Goal: Transaction & Acquisition: Purchase product/service

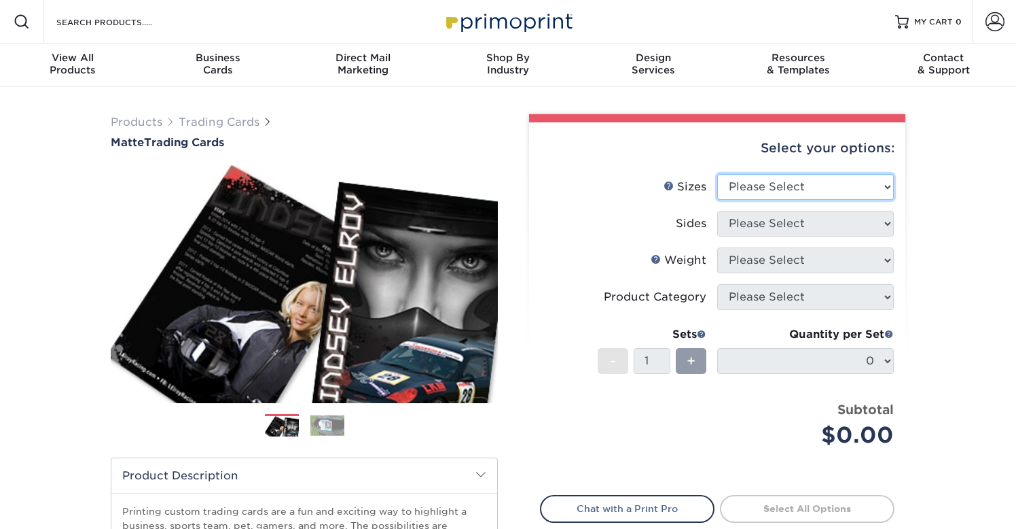
select select "2.50x3.50"
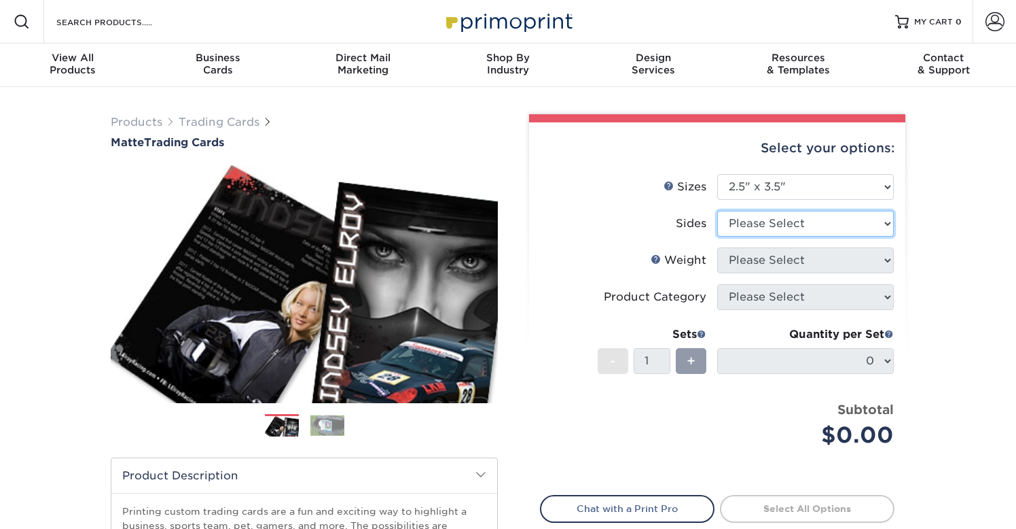
select select "13abbda7-1d64-4f25-8bb2-c179b224825d"
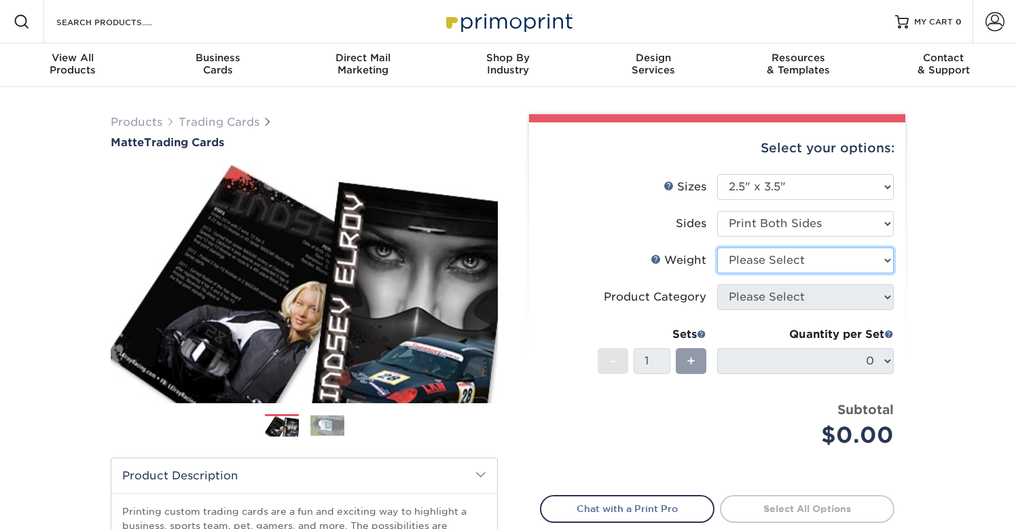
select select "14PT"
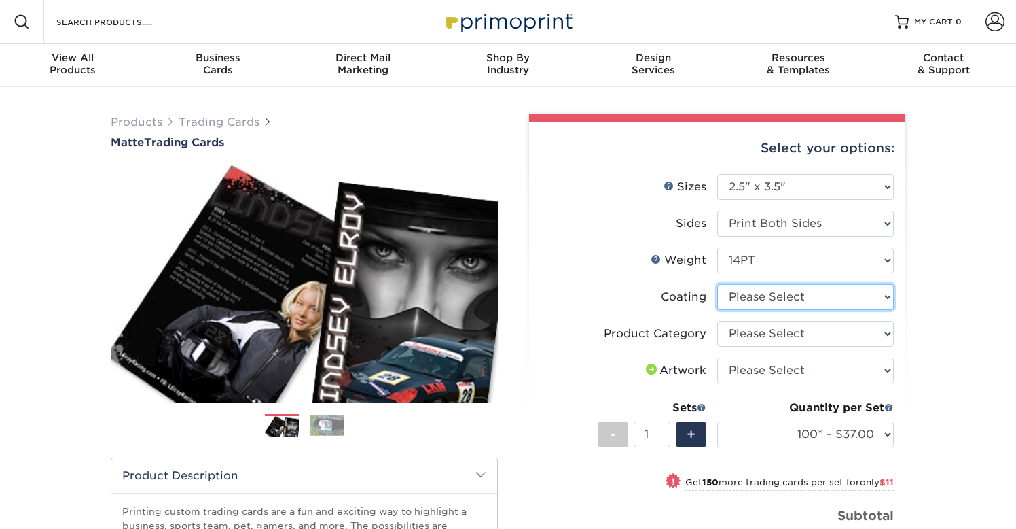
select select "121bb7b5-3b4d-429f-bd8d-bbf80e953313"
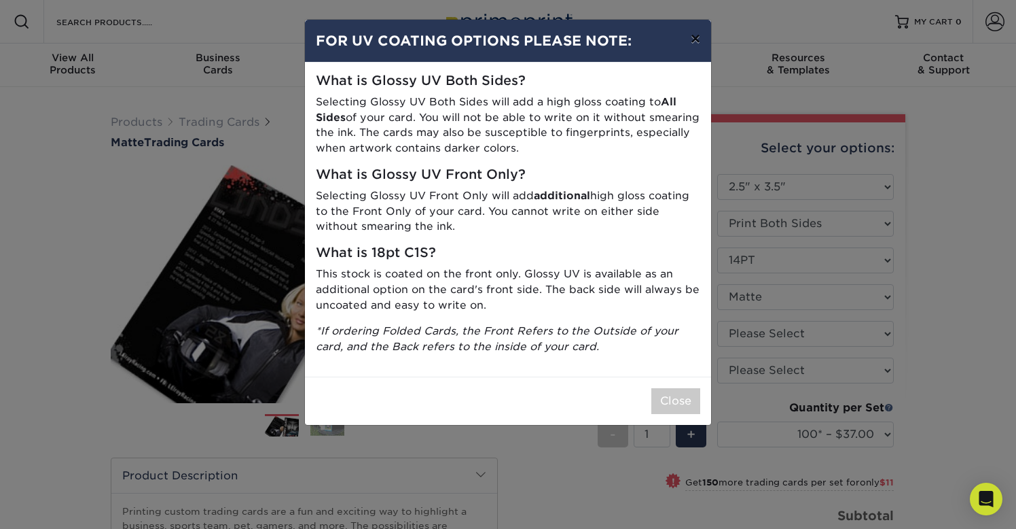
click at [695, 38] on button "×" at bounding box center [695, 39] width 31 height 38
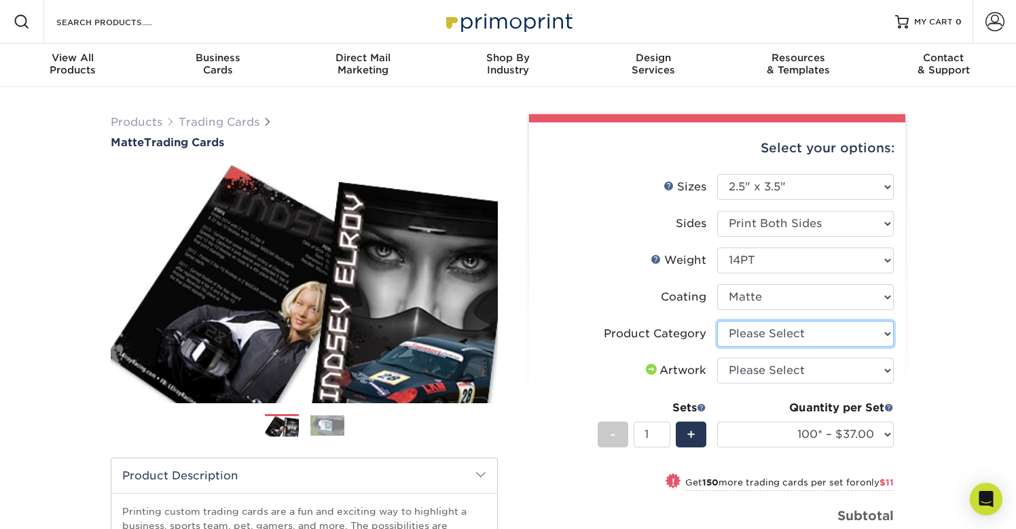
select select "c2f9bce9-36c2-409d-b101-c29d9d031e18"
select select "upload"
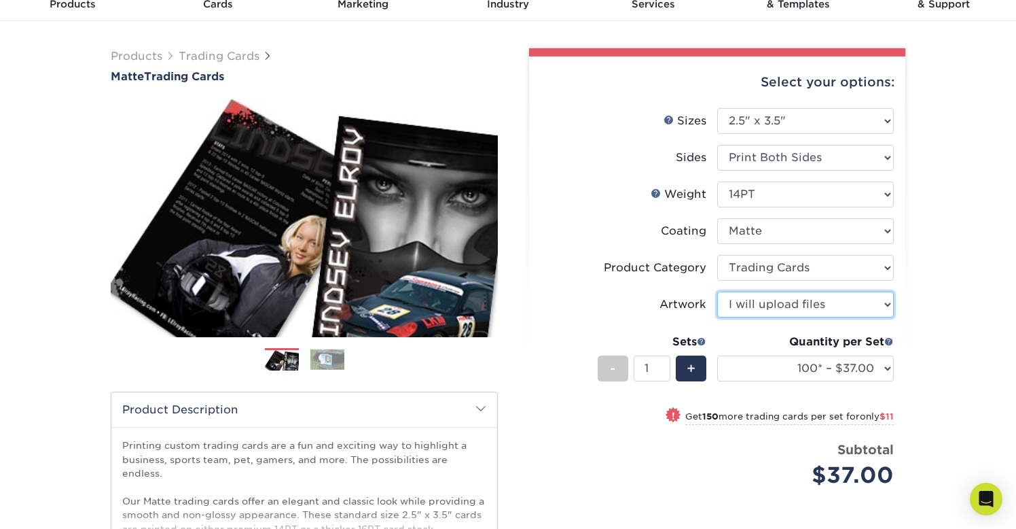
scroll to position [67, 0]
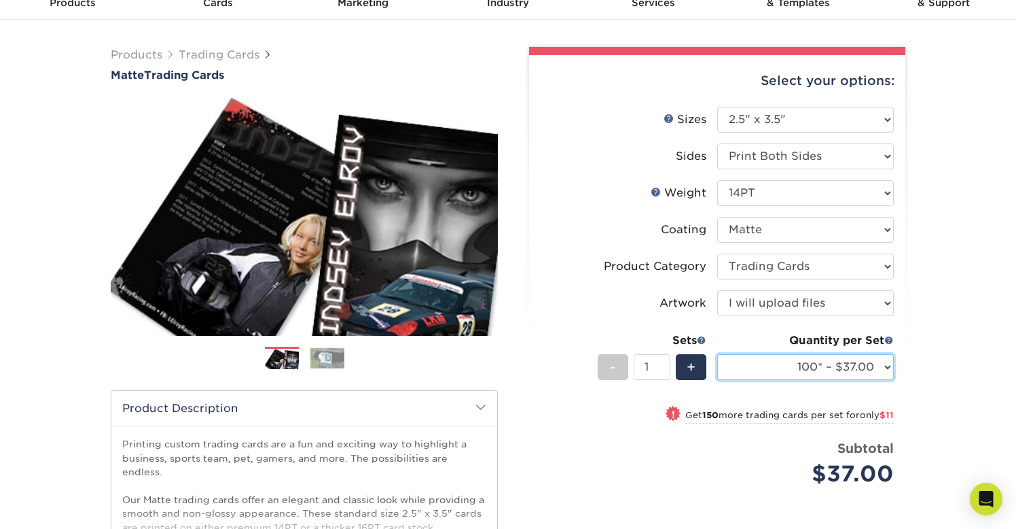
select select "1000 – $72.00"
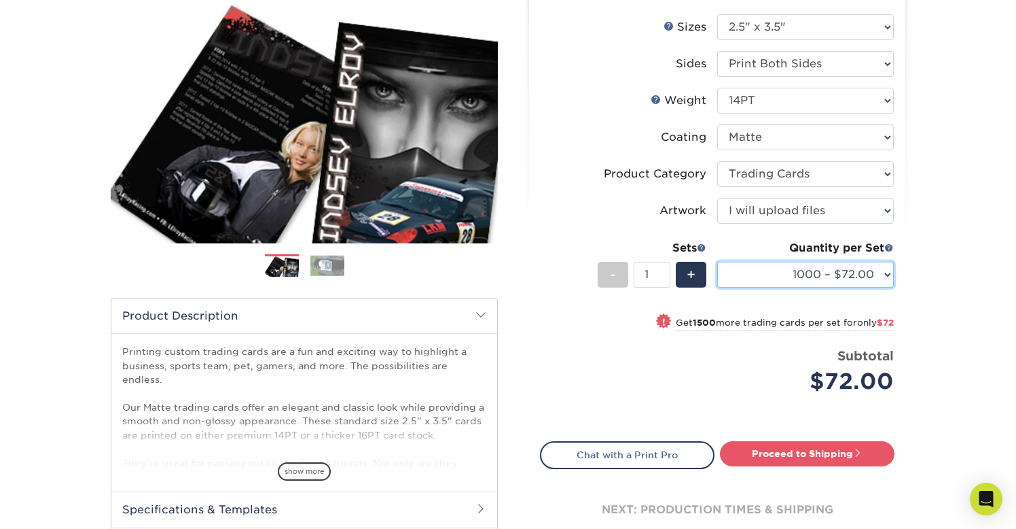
scroll to position [162, 0]
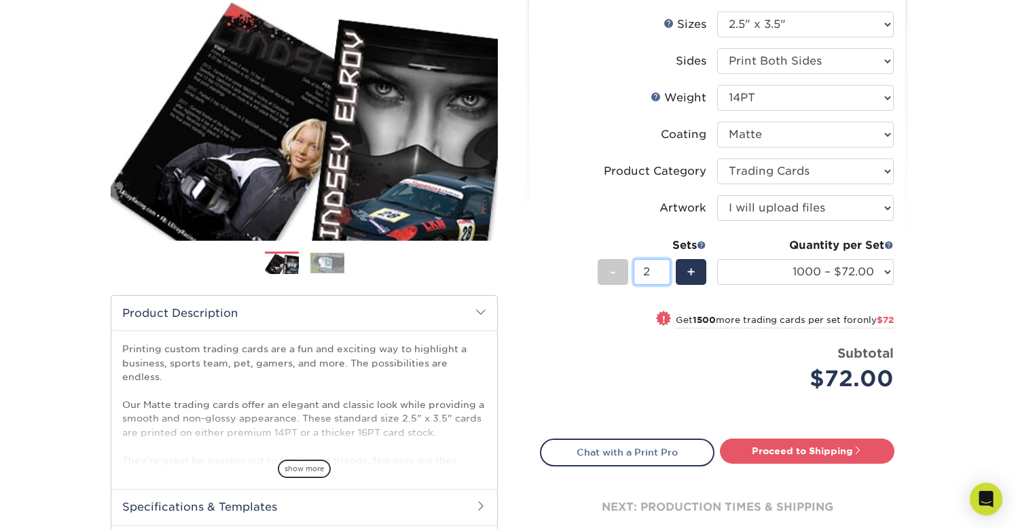
click at [665, 266] on input "2" at bounding box center [652, 272] width 36 height 26
type input "3"
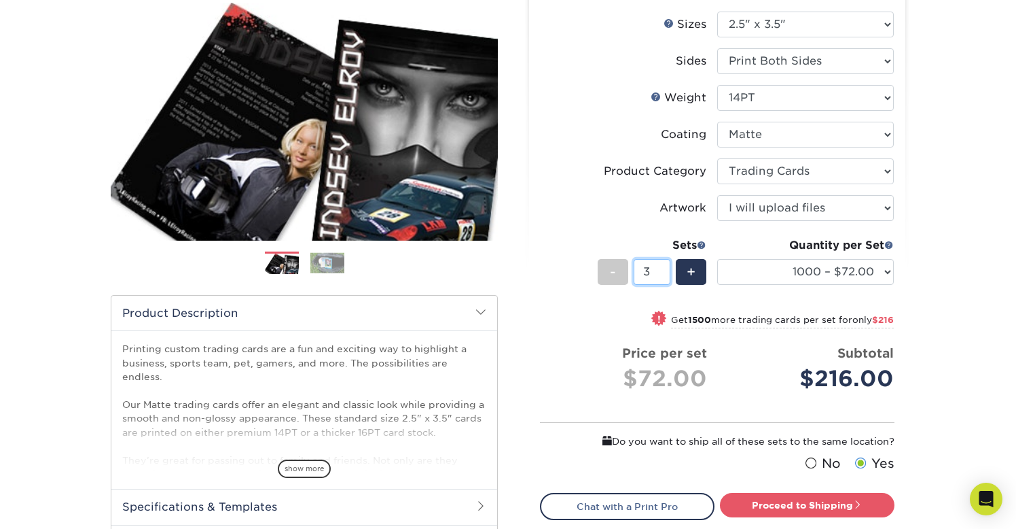
click at [665, 266] on input "3" at bounding box center [652, 272] width 36 height 26
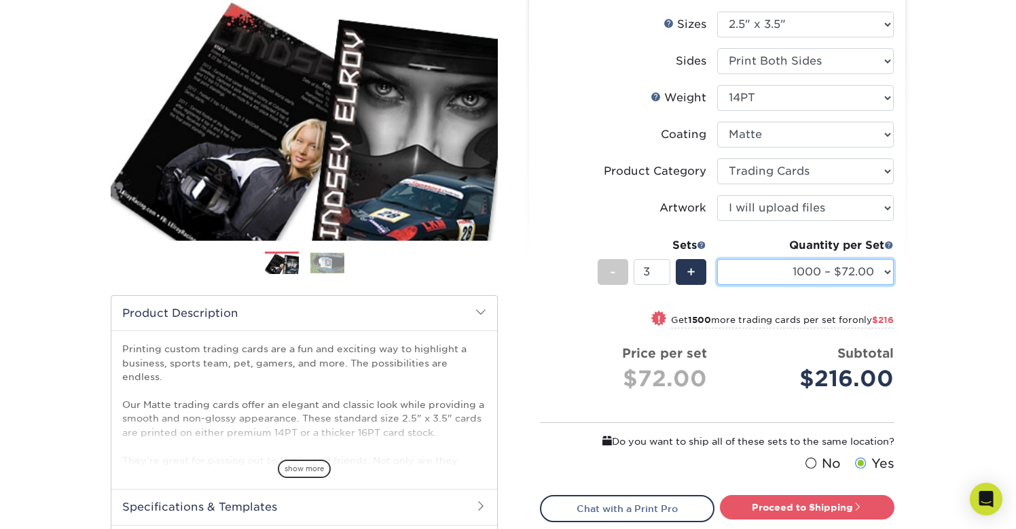
select select "500* – $59.00"
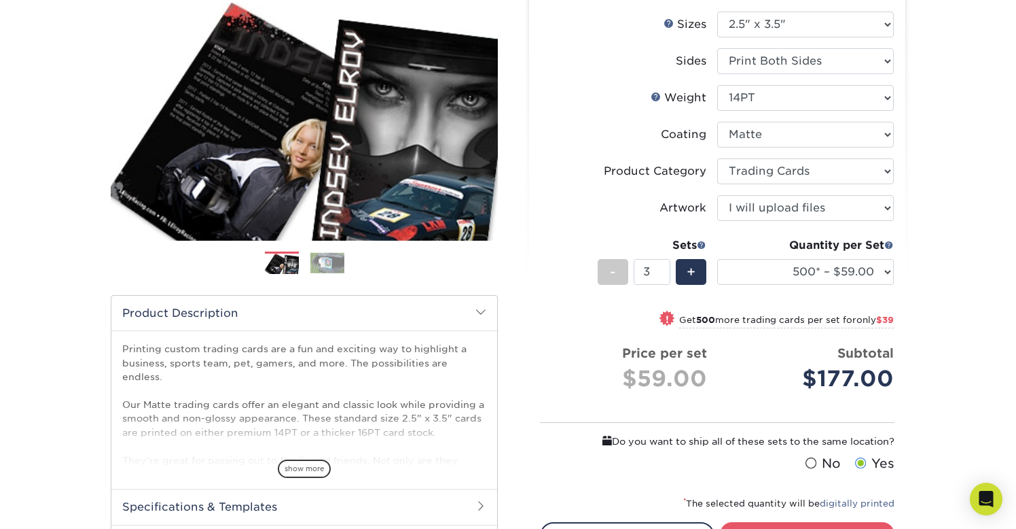
click at [921, 317] on div "Products Trading Cards Matte Trading Cards" at bounding box center [508, 302] width 1016 height 755
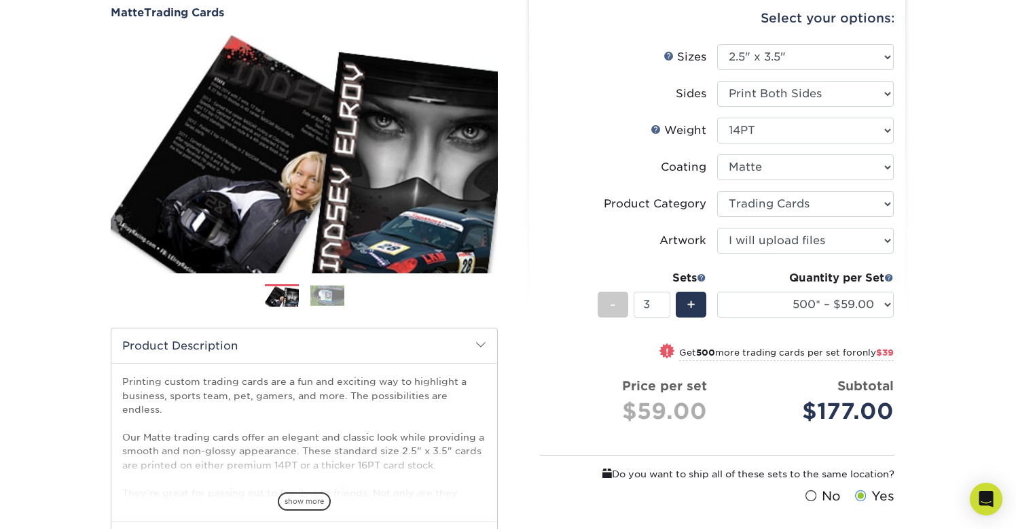
scroll to position [131, 0]
